Goal: Find specific page/section: Find specific page/section

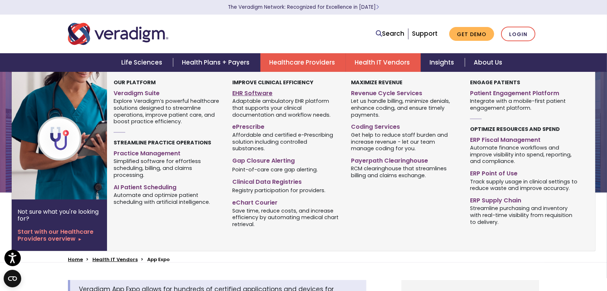
click at [259, 92] on link "EHR Software" at bounding box center [286, 92] width 108 height 11
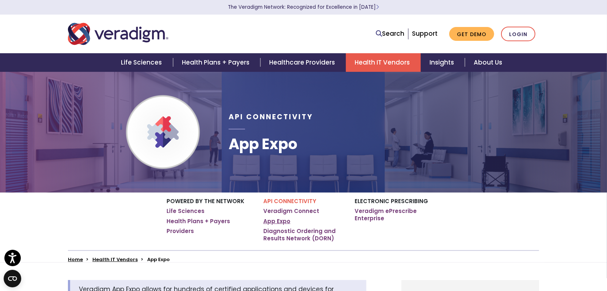
click at [279, 222] on link "App Expo" at bounding box center [276, 221] width 27 height 7
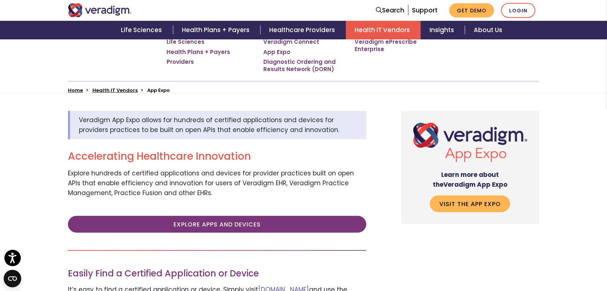
scroll to position [184, 0]
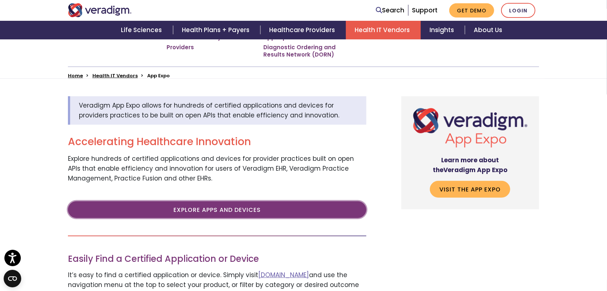
click at [232, 212] on link "Explore Apps and Devices" at bounding box center [217, 209] width 298 height 17
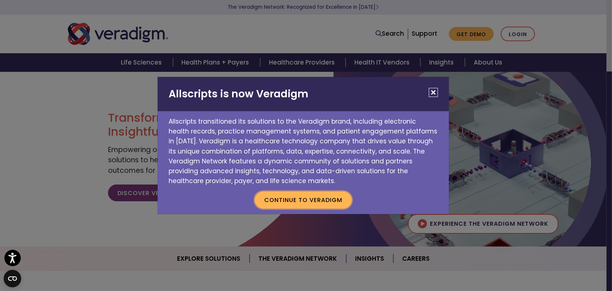
click at [322, 201] on button "Continue to Veradigm" at bounding box center [303, 200] width 97 height 17
